Goal: Find contact information: Find contact information

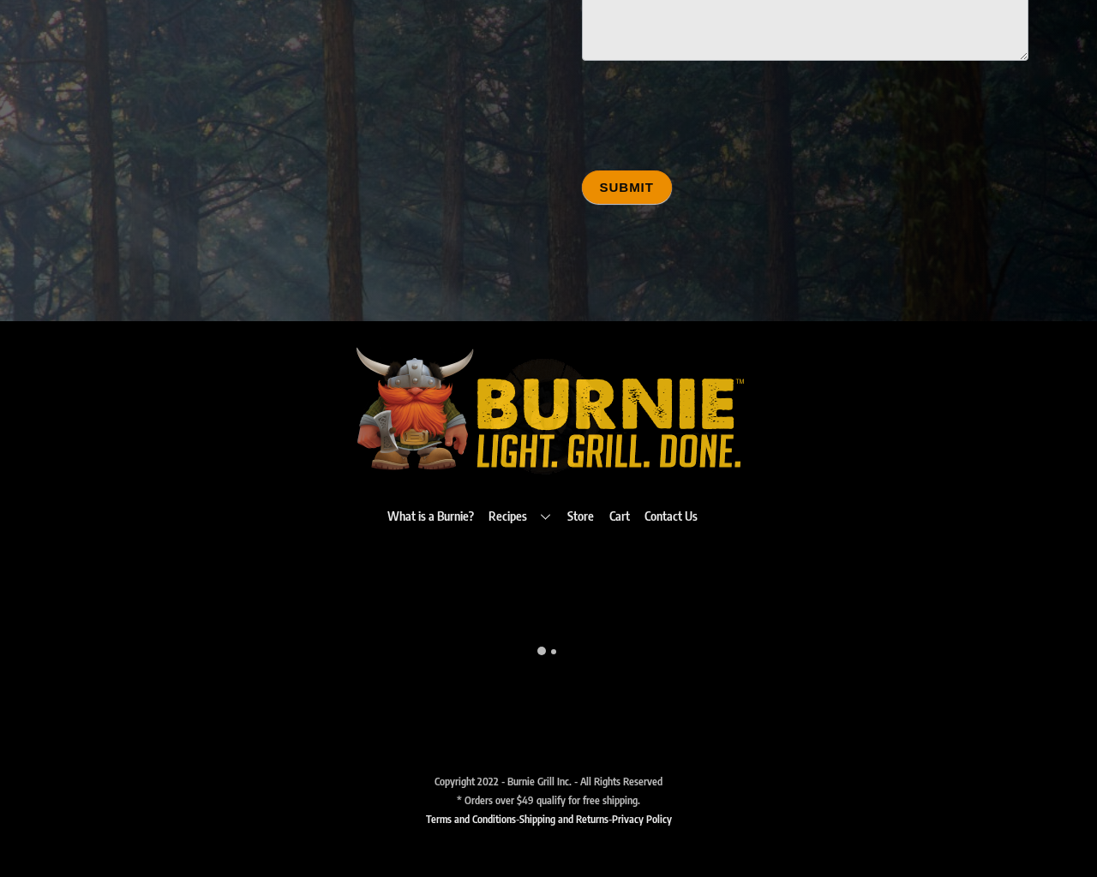
scroll to position [8935, 0]
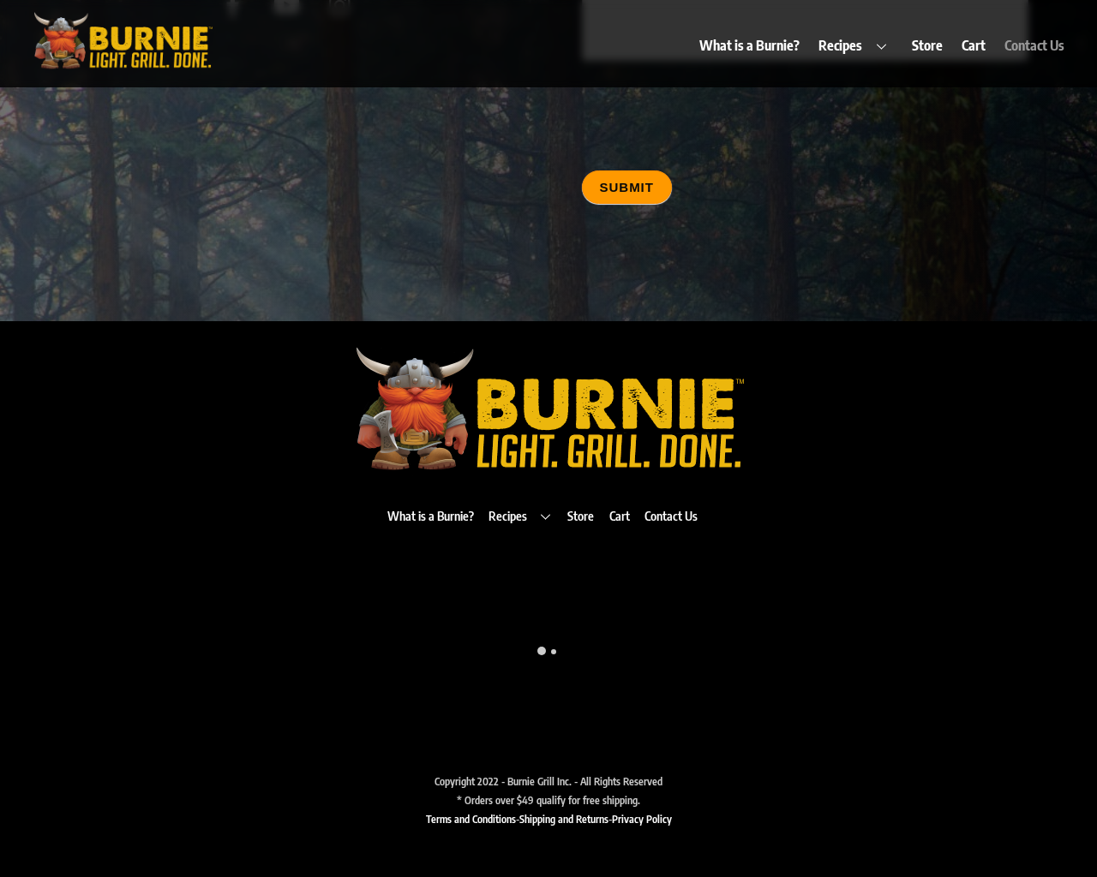
type input "20"
type input "[EMAIL_ADDRESS][DOMAIN_NAME]"
type input "20"
type textarea "20"
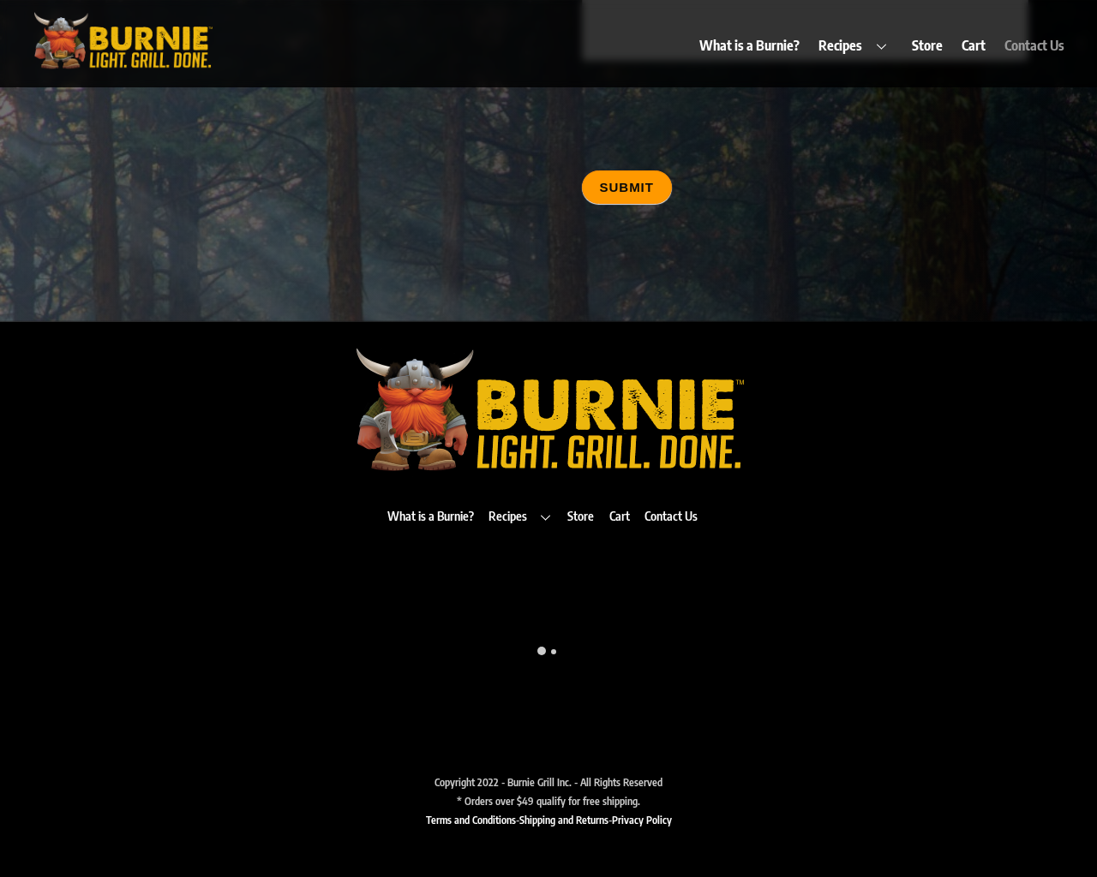
type input "20"
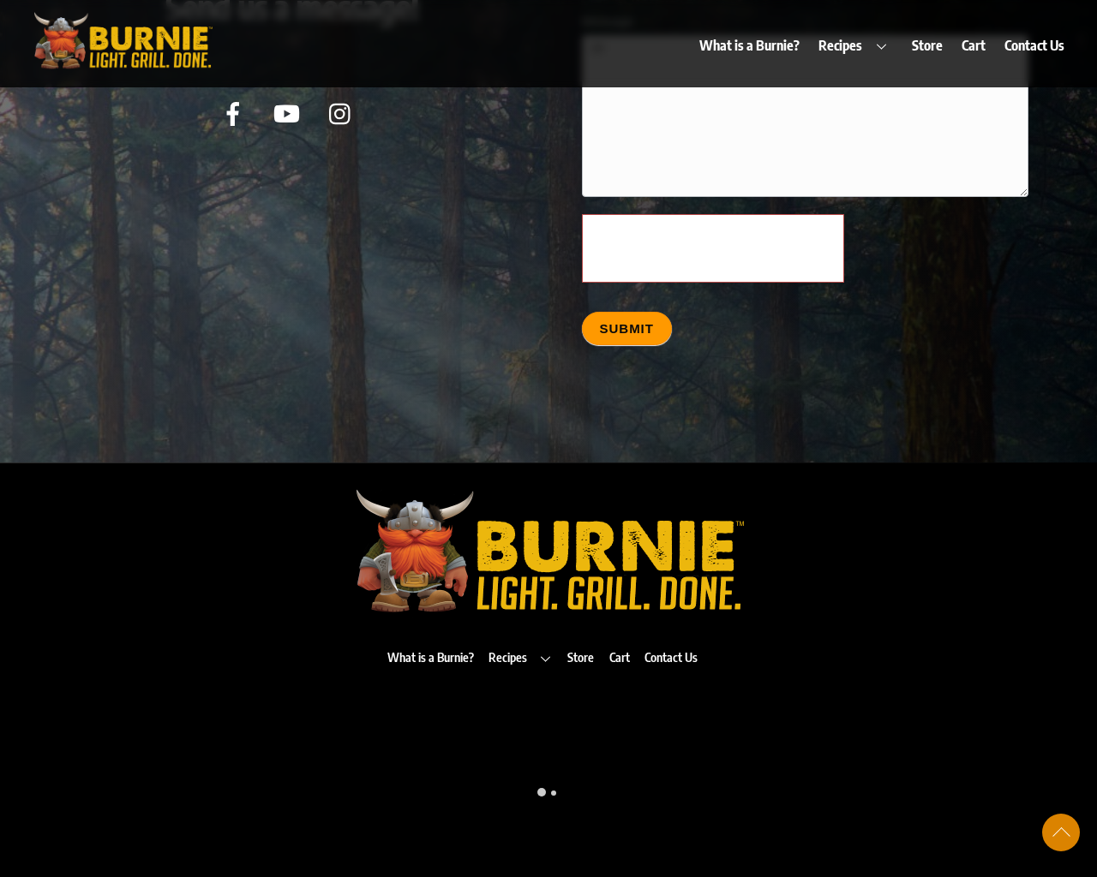
scroll to position [8968, 0]
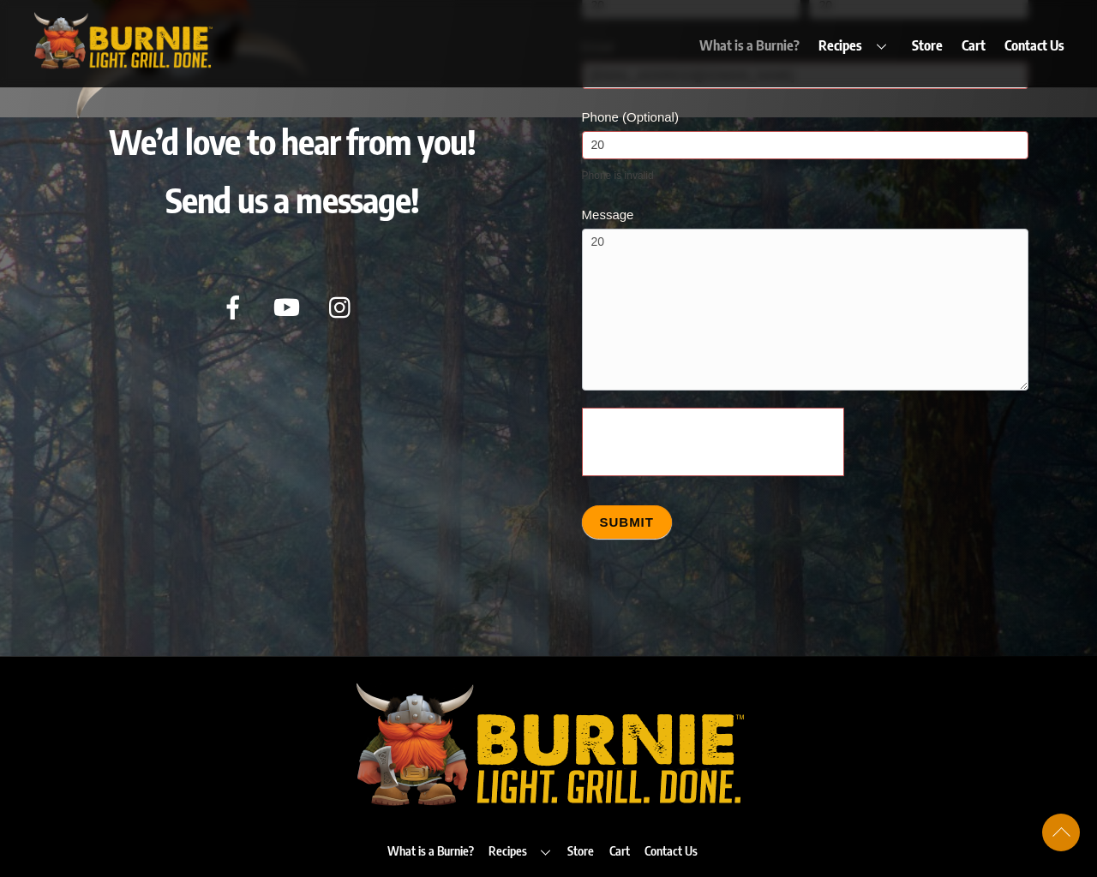
scroll to position [877, 0]
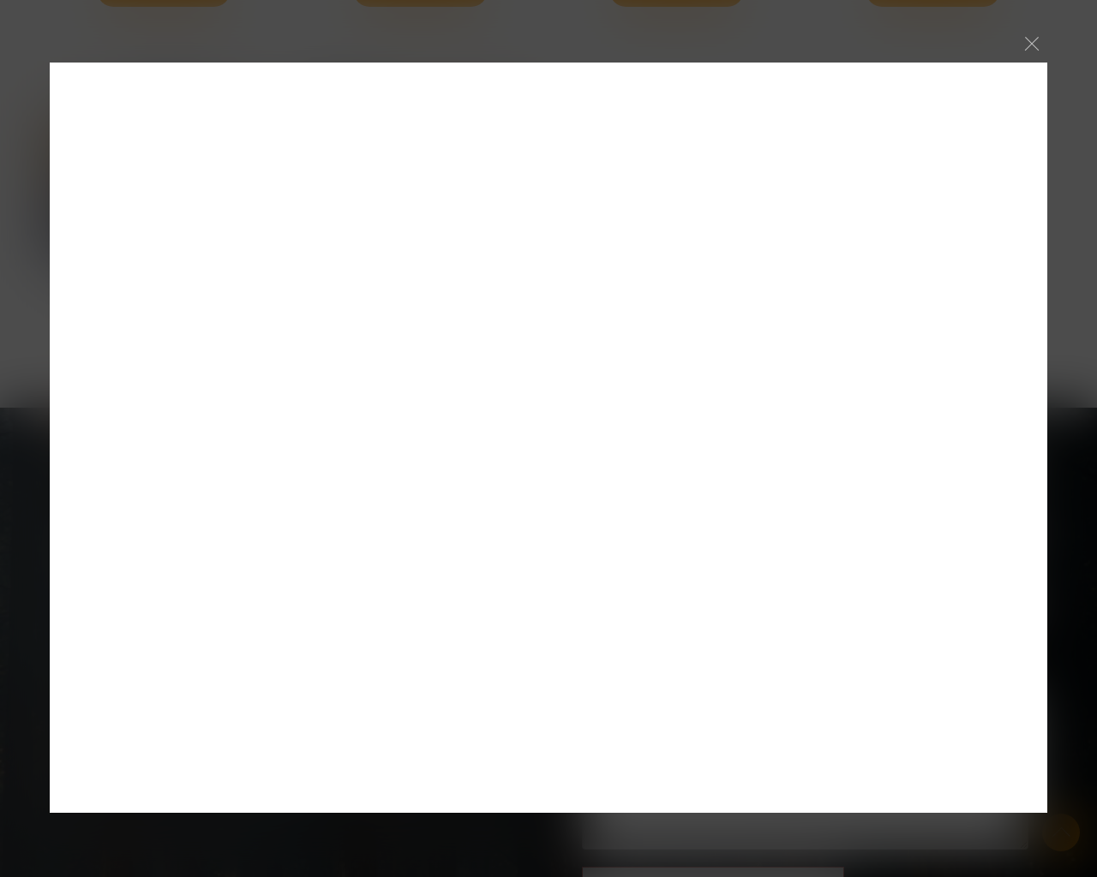
scroll to position [8830, 0]
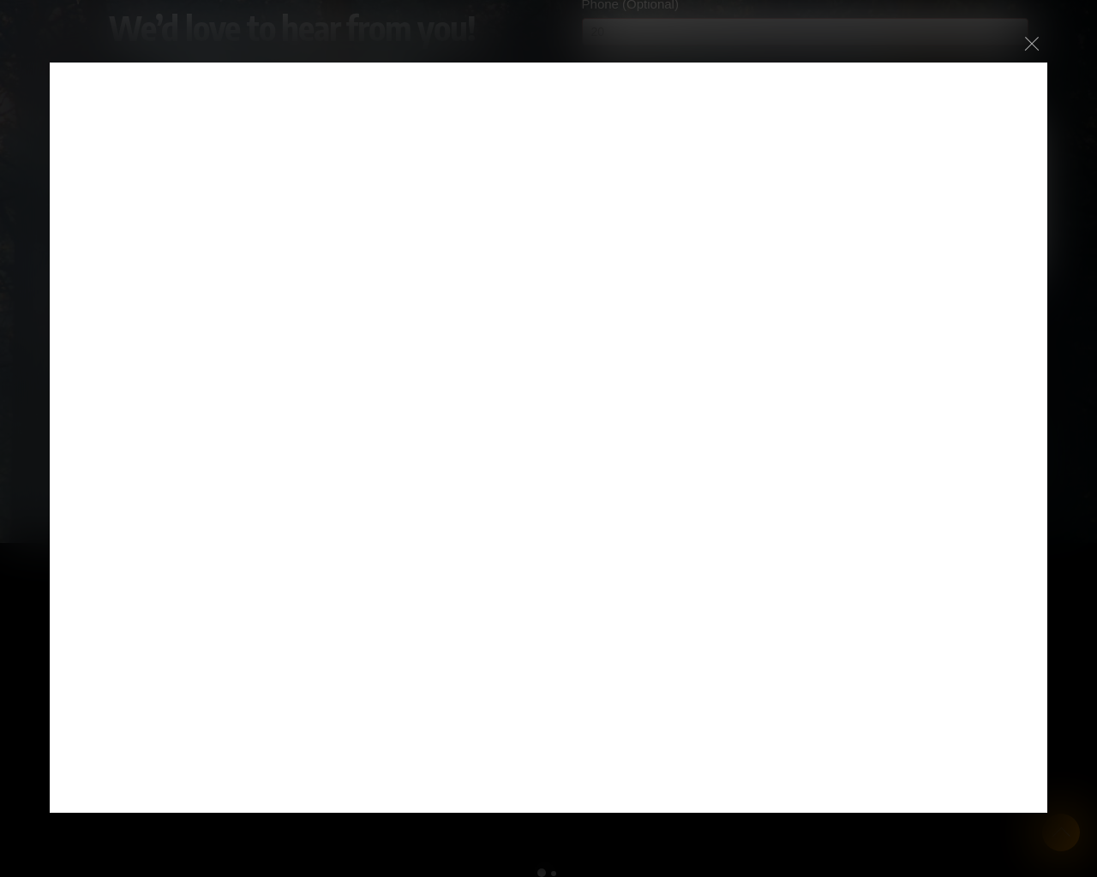
scroll to position [9094, 0]
